Goal: Information Seeking & Learning: Learn about a topic

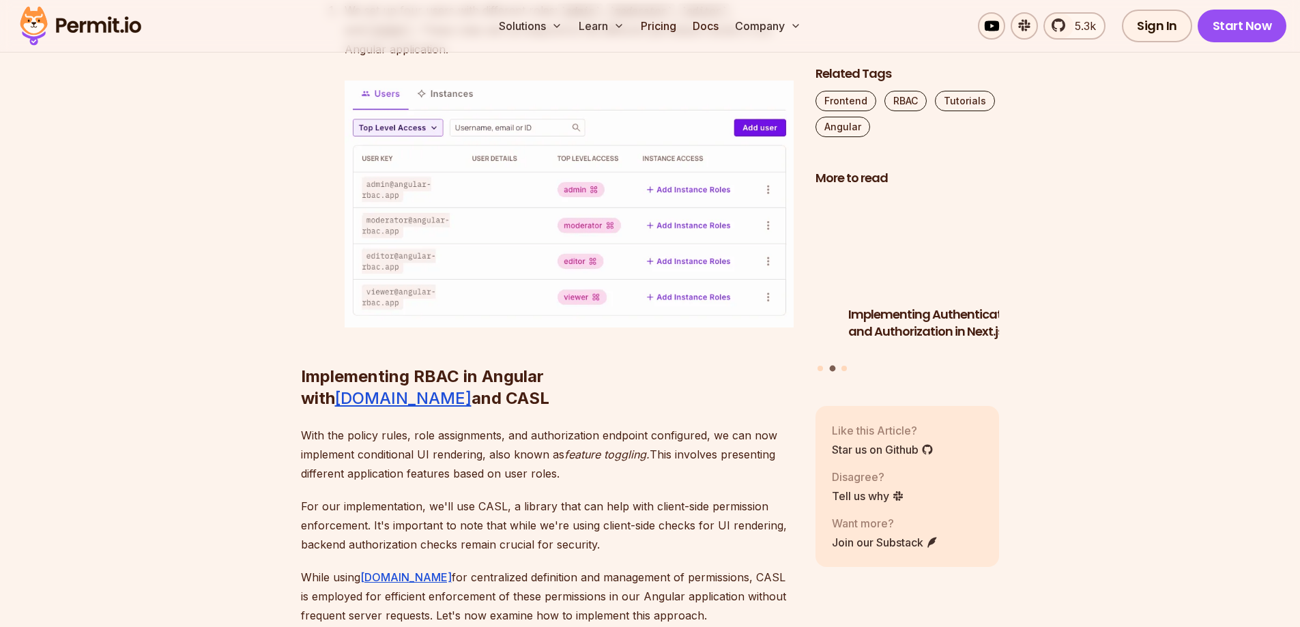
scroll to position [4778, 0]
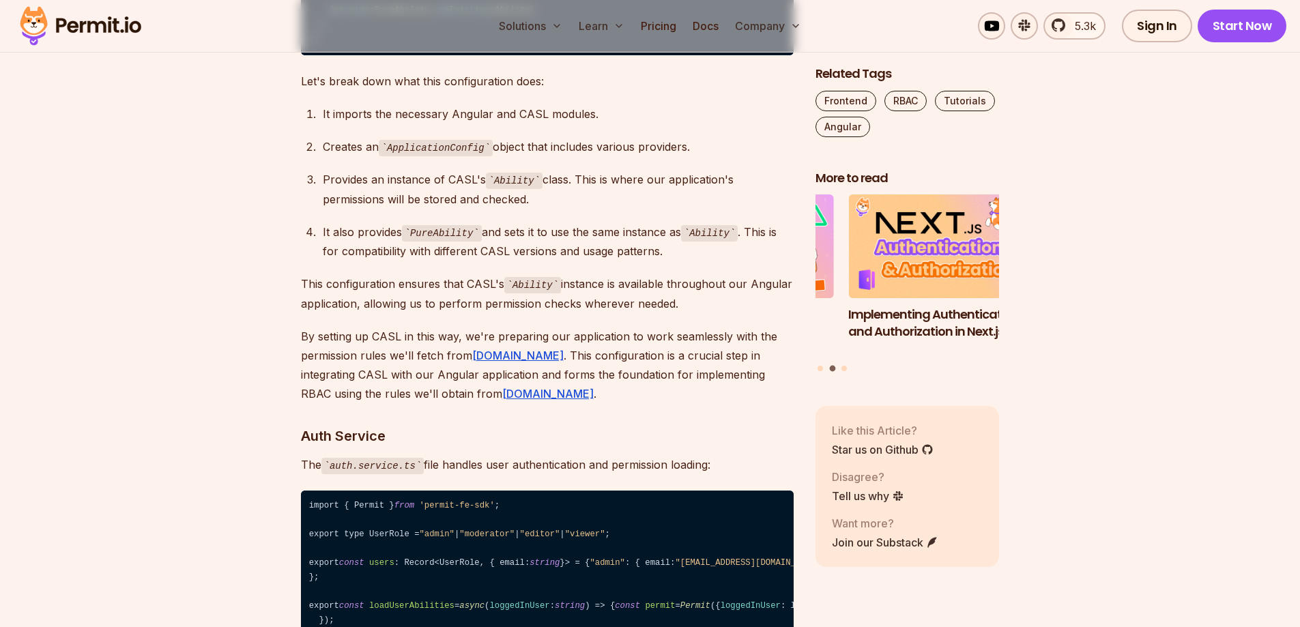
scroll to position [5461, 0]
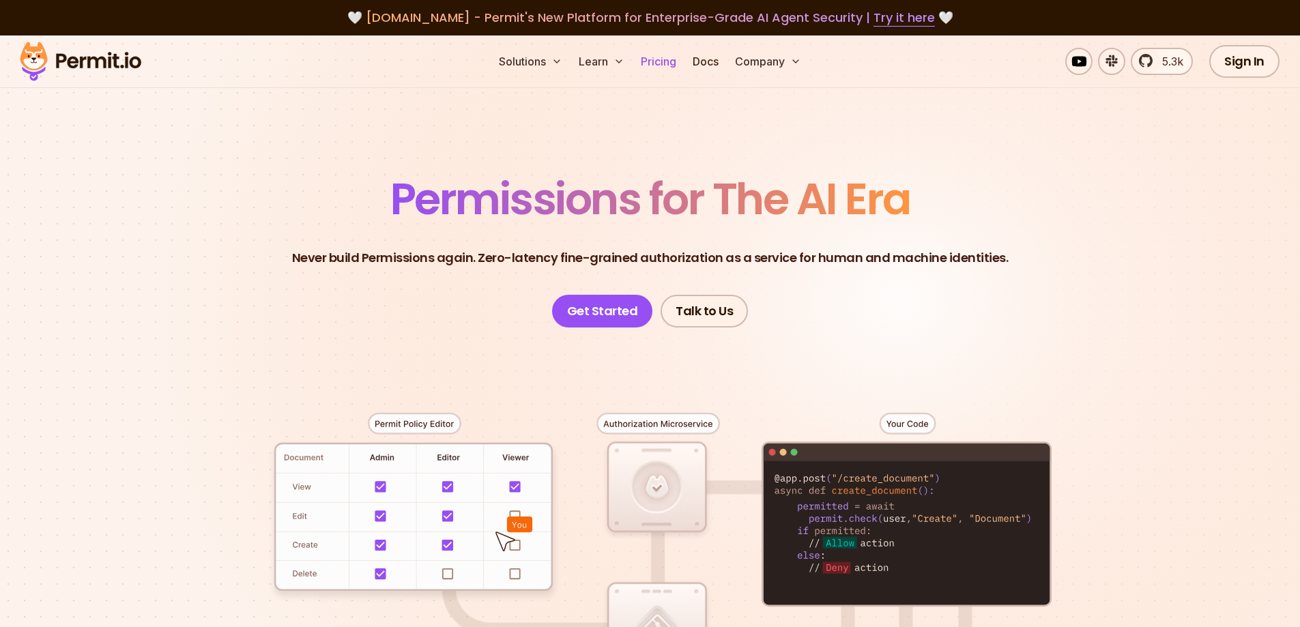
click at [654, 62] on link "Pricing" at bounding box center [659, 61] width 46 height 27
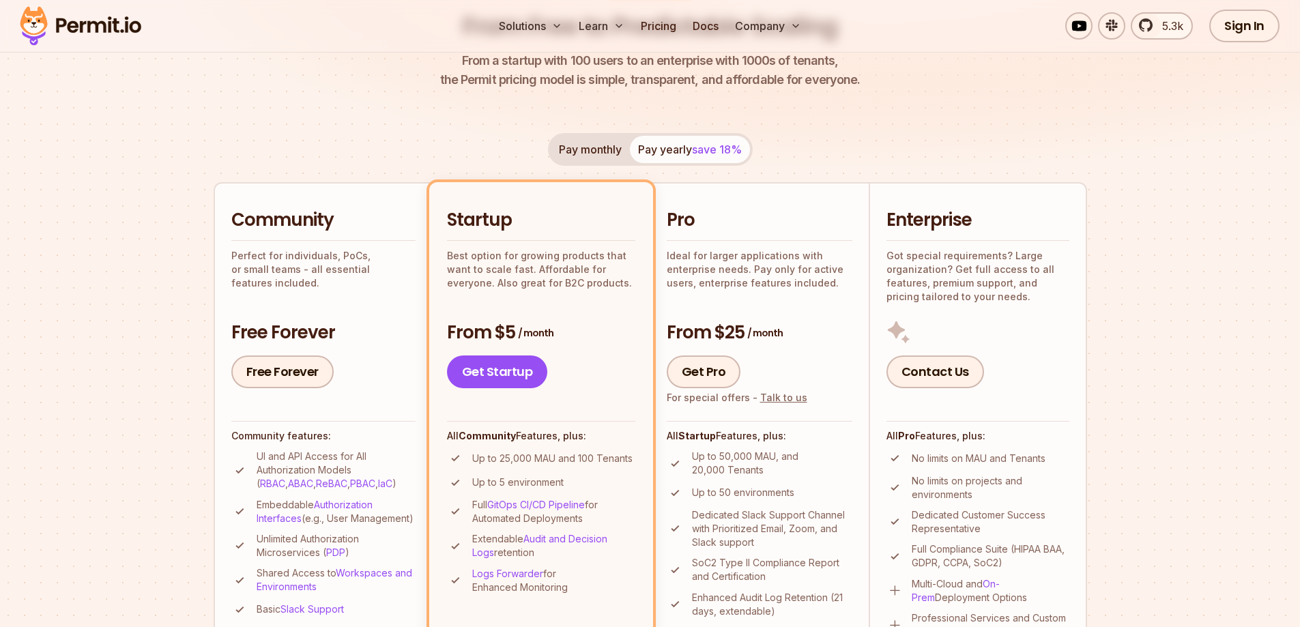
scroll to position [205, 0]
